Goal: Information Seeking & Learning: Understand process/instructions

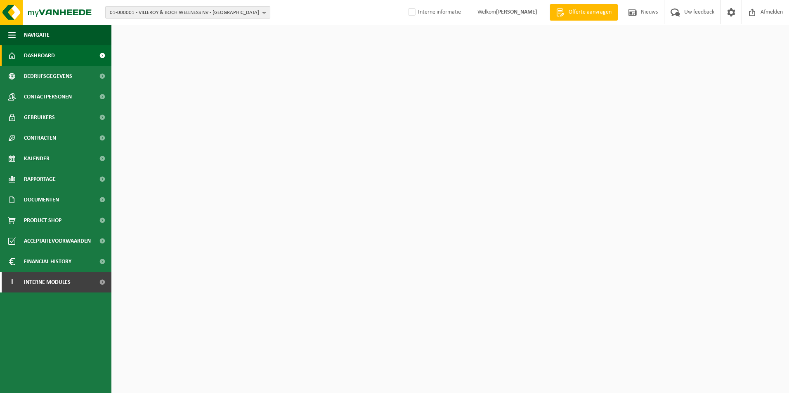
click at [186, 11] on span "01-000001 - VILLEROY & BOCH WELLNESS NV - [GEOGRAPHIC_DATA]" at bounding box center [184, 13] width 149 height 12
click at [178, 26] on input "text" at bounding box center [187, 26] width 161 height 10
type input "kellanova"
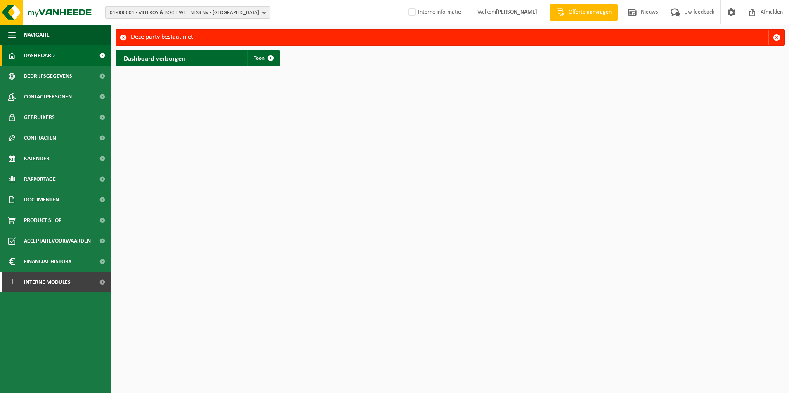
click at [156, 14] on span "01-000001 - VILLEROY & BOCH WELLNESS NV - [GEOGRAPHIC_DATA]" at bounding box center [184, 13] width 149 height 12
click at [157, 25] on input "text" at bounding box center [187, 26] width 161 height 10
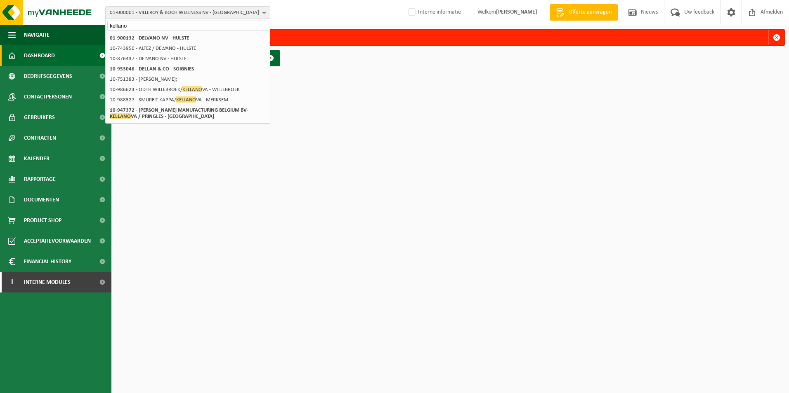
click at [148, 24] on input "kellano" at bounding box center [187, 26] width 161 height 10
drag, startPoint x: 116, startPoint y: 24, endPoint x: 164, endPoint y: 36, distance: 49.3
click at [118, 24] on input "kellano" at bounding box center [187, 26] width 161 height 10
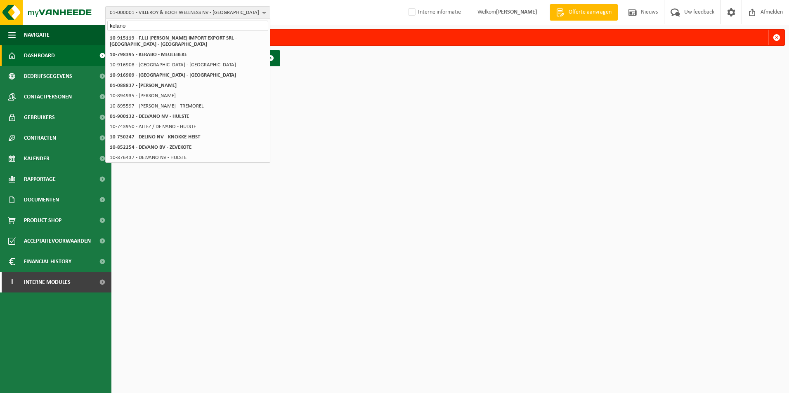
click at [146, 24] on input "kelano" at bounding box center [187, 26] width 161 height 10
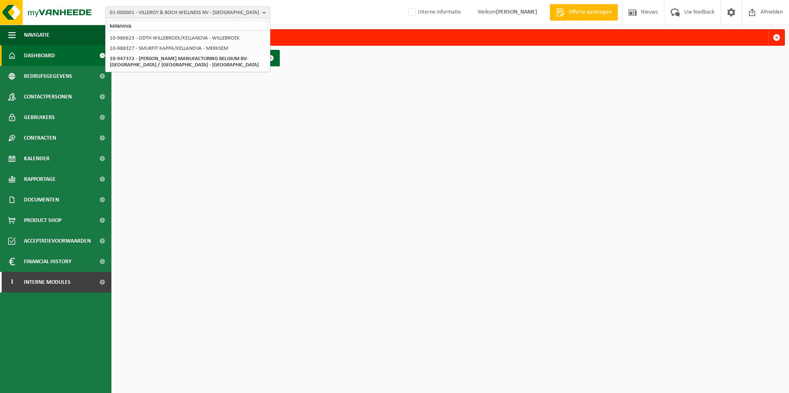
drag, startPoint x: 113, startPoint y: 26, endPoint x: 127, endPoint y: 31, distance: 14.3
click at [115, 26] on input "kelanova" at bounding box center [187, 26] width 161 height 10
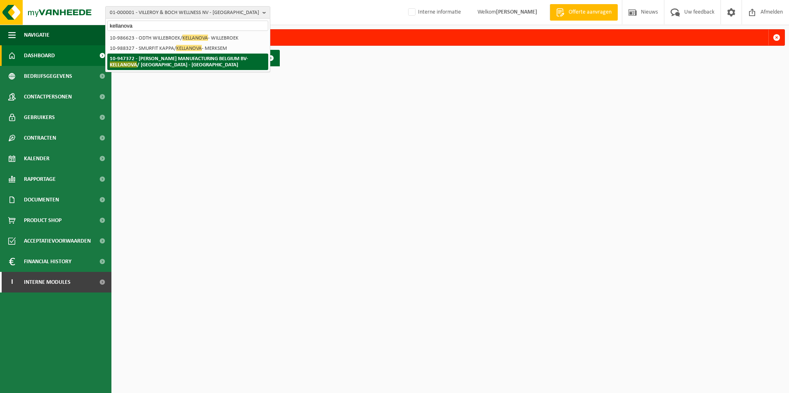
type input "kellanova"
click at [153, 57] on strong "10-947372 - WIMBLE MANUFACTURING BELGIUM BV- KELLANOVA / PRINGLES - MECHELEN" at bounding box center [179, 62] width 138 height 12
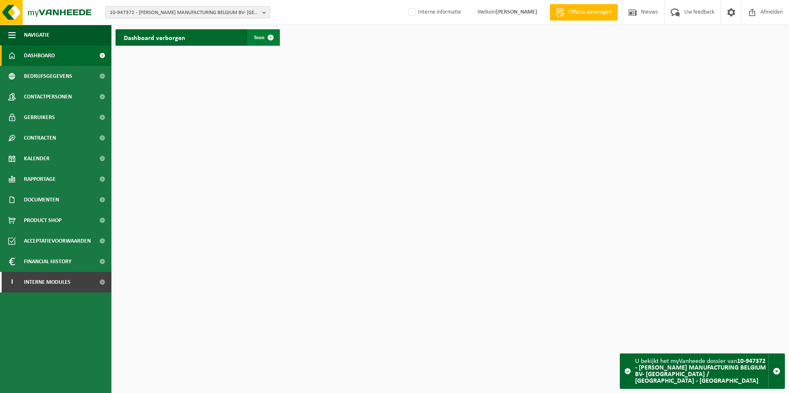
click at [266, 38] on span at bounding box center [270, 37] width 16 height 16
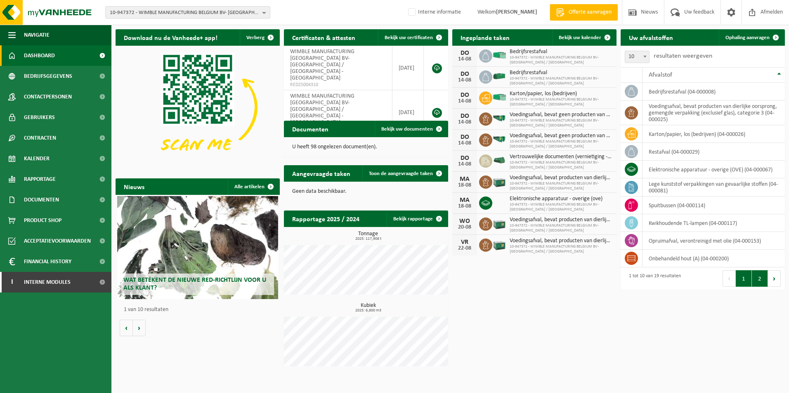
click at [752, 274] on button "2" at bounding box center [759, 279] width 16 height 16
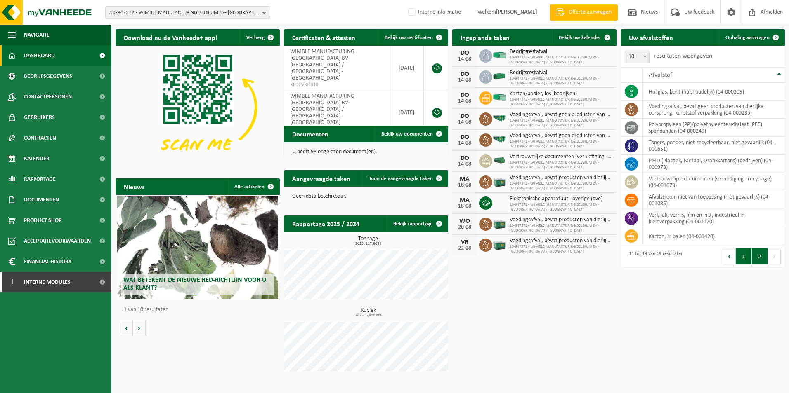
click at [740, 258] on button "1" at bounding box center [743, 256] width 16 height 16
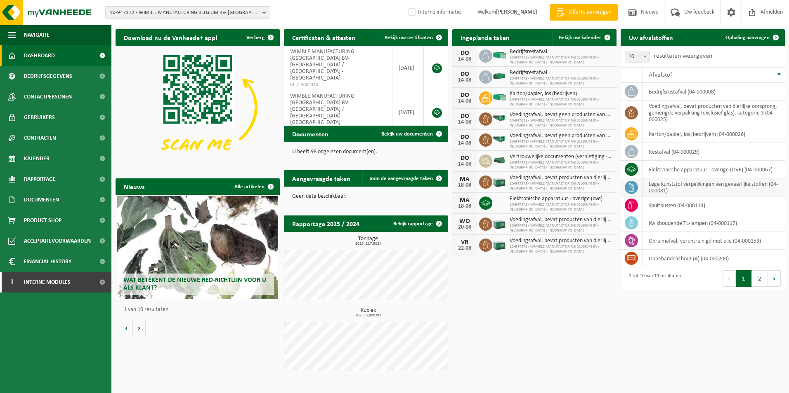
click at [699, 192] on td "lege kunststof verpakkingen van gevaarlijke stoffen (04-000081)" at bounding box center [713, 188] width 142 height 18
click at [683, 190] on td "lege kunststof verpakkingen van gevaarlijke stoffen (04-000081)" at bounding box center [713, 188] width 142 height 18
drag, startPoint x: 563, startPoint y: 341, endPoint x: 566, endPoint y: 335, distance: 6.9
click at [563, 341] on div "Download nu de Vanheede+ app! Verberg Certificaten & attesten Bekijk uw certifi…" at bounding box center [449, 202] width 673 height 355
click at [53, 240] on span "Acceptatievoorwaarden" at bounding box center [57, 241] width 67 height 21
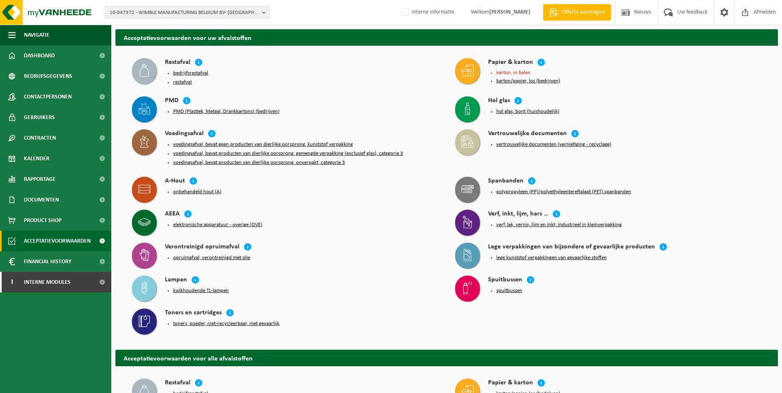
click at [558, 255] on button "lege kunststof verpakkingen van gevaarlijke stoffen" at bounding box center [552, 258] width 111 height 7
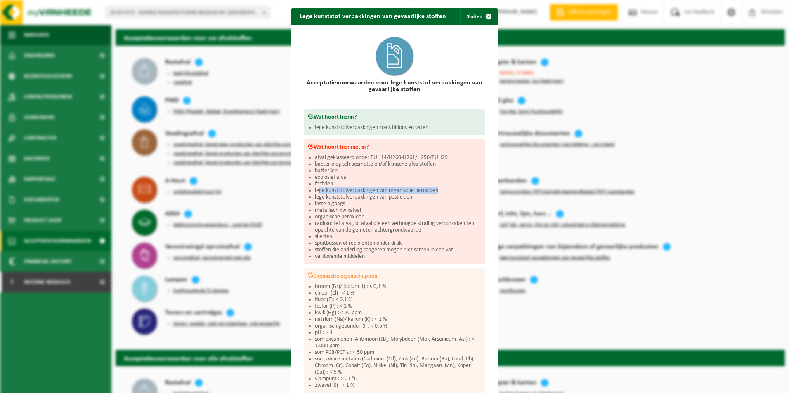
drag, startPoint x: 440, startPoint y: 188, endPoint x: 315, endPoint y: 190, distance: 125.0
click at [315, 190] on li "lege kunststofverpakkingen van organische peroxiden" at bounding box center [398, 191] width 166 height 7
click at [368, 216] on li "organische peroxiden" at bounding box center [398, 217] width 166 height 7
drag, startPoint x: 450, startPoint y: 154, endPoint x: 310, endPoint y: 153, distance: 140.2
click at [310, 153] on div "Wat hoort hier niet in? afval geklasseerd onder EUH14/H260-H261/H250/EUH29 bact…" at bounding box center [394, 201] width 181 height 125
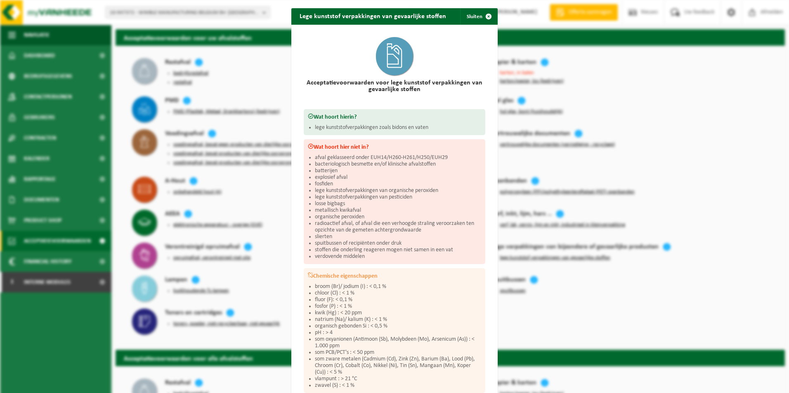
drag, startPoint x: 310, startPoint y: 153, endPoint x: 412, endPoint y: 176, distance: 104.4
click at [412, 176] on li "explosief afval" at bounding box center [398, 177] width 166 height 7
click at [450, 156] on li "afval geklasseerd onder EUH14/H260-H261/H250/EUH29" at bounding box center [398, 158] width 166 height 7
click at [447, 177] on li "explosief afval" at bounding box center [398, 177] width 166 height 7
click at [461, 179] on li "explosief afval" at bounding box center [398, 177] width 166 height 7
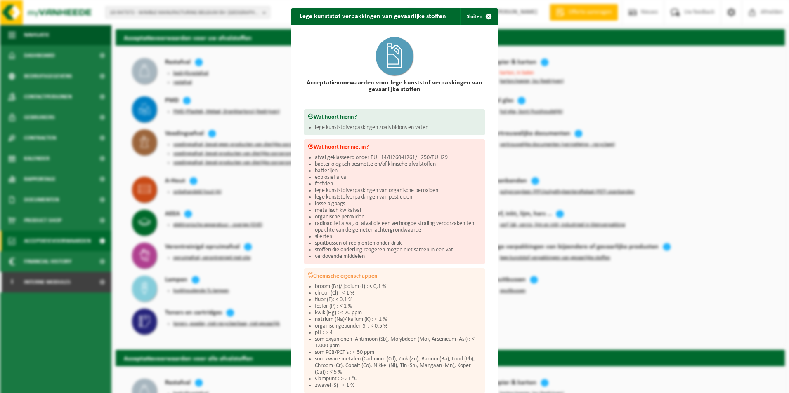
click at [436, 166] on ul "afval geklasseerd onder EUH14/H260-H261/H250/EUH29 bacteriologisch besmette en/…" at bounding box center [398, 208] width 166 height 106
drag, startPoint x: 436, startPoint y: 166, endPoint x: 446, endPoint y: 173, distance: 11.6
click at [446, 173] on li "batterijen" at bounding box center [398, 171] width 166 height 7
drag, startPoint x: 445, startPoint y: 156, endPoint x: 368, endPoint y: 157, distance: 76.3
click at [368, 157] on li "afval geklasseerd onder EUH14/H260-H261/H250/EUH29" at bounding box center [398, 158] width 166 height 7
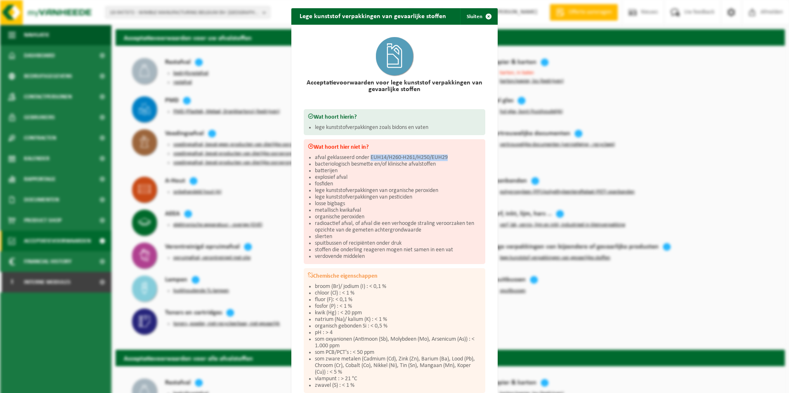
copy li "EUH14/H260-H261/H250/EUH29"
click at [684, 113] on div "Lege kunststof verpakkingen van gevaarlijke stoffen Sluiten Acceptatievoorwaard…" at bounding box center [394, 196] width 789 height 393
